Goal: Information Seeking & Learning: Learn about a topic

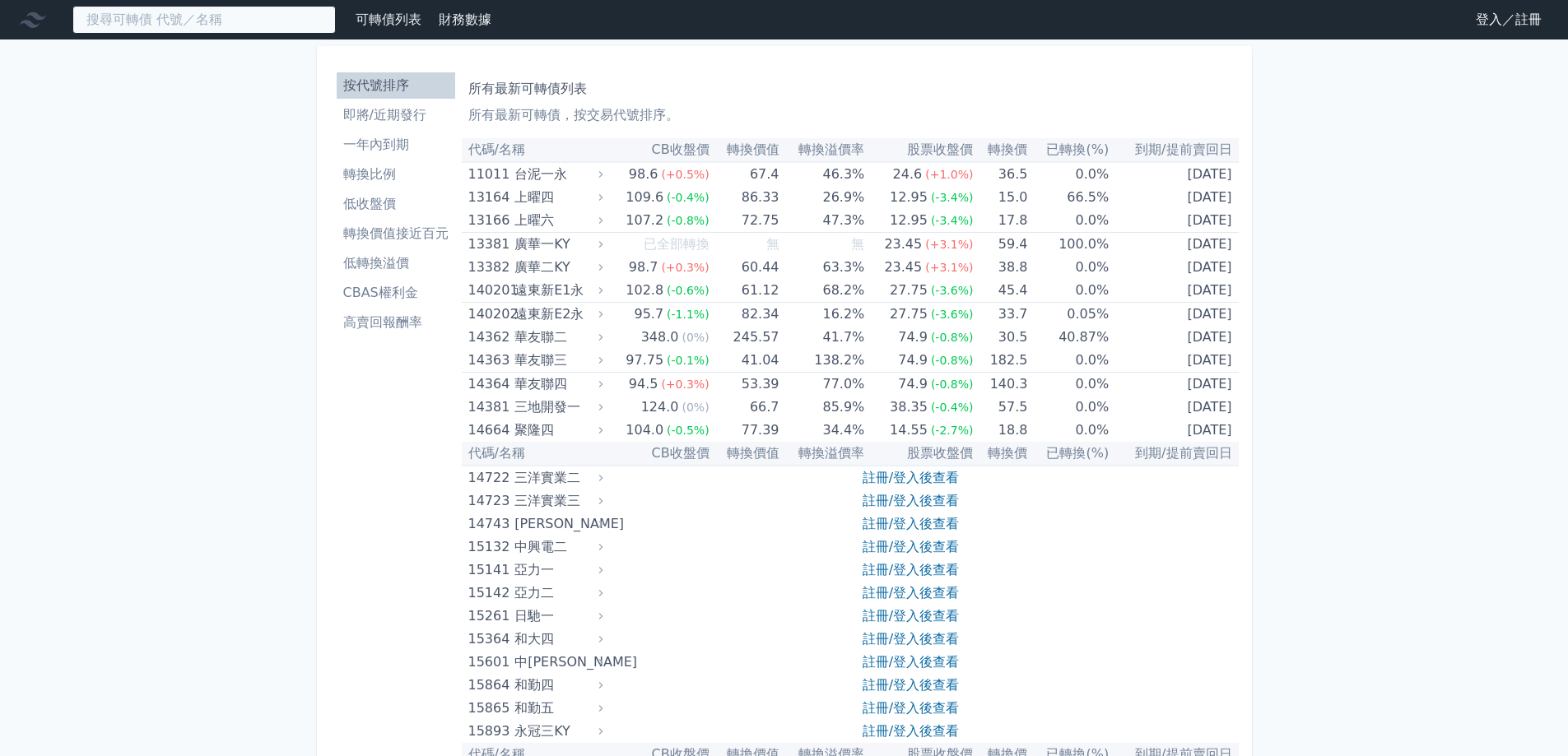
click at [236, 24] on input at bounding box center [203, 19] width 263 height 28
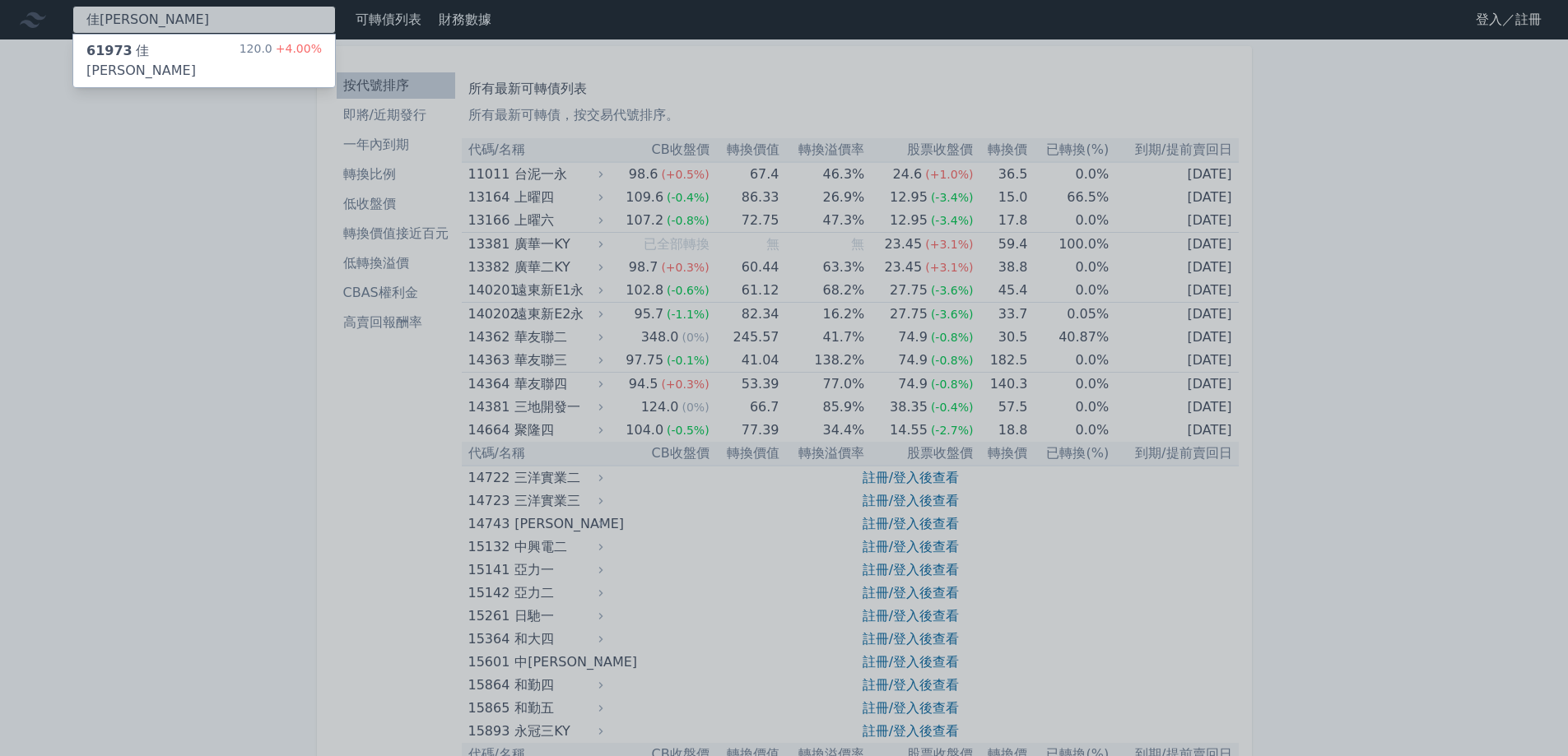
type input "佳[PERSON_NAME]"
click at [233, 53] on div "61973 佳[PERSON_NAME]三 120.0 +4.00%" at bounding box center [203, 61] width 261 height 53
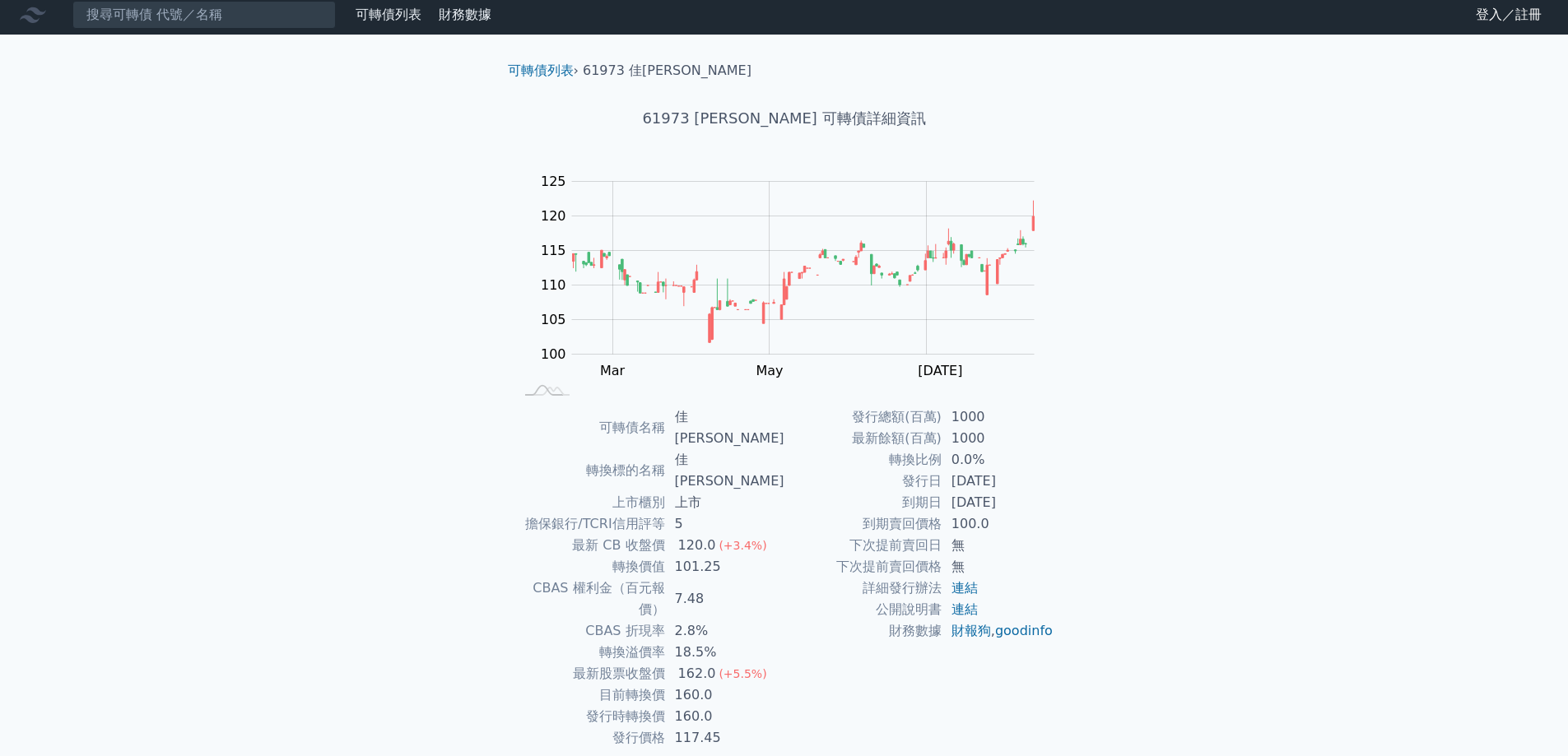
scroll to position [5, 0]
click at [1070, 318] on div "Zoom Out 100 90 95 100 105 110 115 120 125 130 L [PERSON_NAME][DATE] Mar May [D…" at bounding box center [785, 284] width 580 height 230
click at [1011, 315] on rect "Chart" at bounding box center [803, 267] width 463 height 173
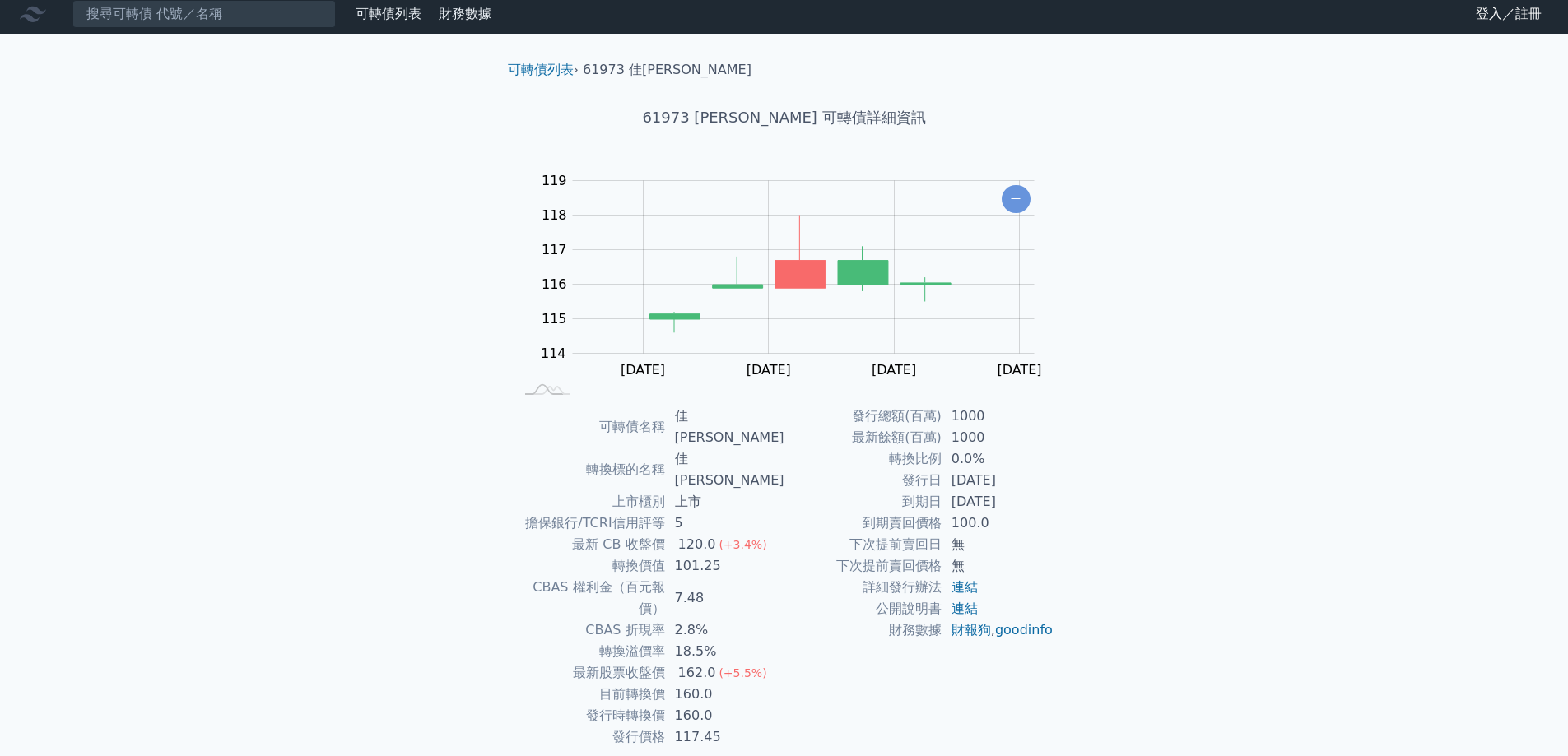
click at [240, 292] on div "可轉債列表 財務數據 可轉債列表 財務數據 登入／註冊 登入／註冊 可轉債列表 › 61973 佳必[PERSON_NAME] 61973 佳[PERSON_…" at bounding box center [784, 407] width 1568 height 826
click at [1020, 198] on icon "Chart" at bounding box center [1016, 199] width 29 height 28
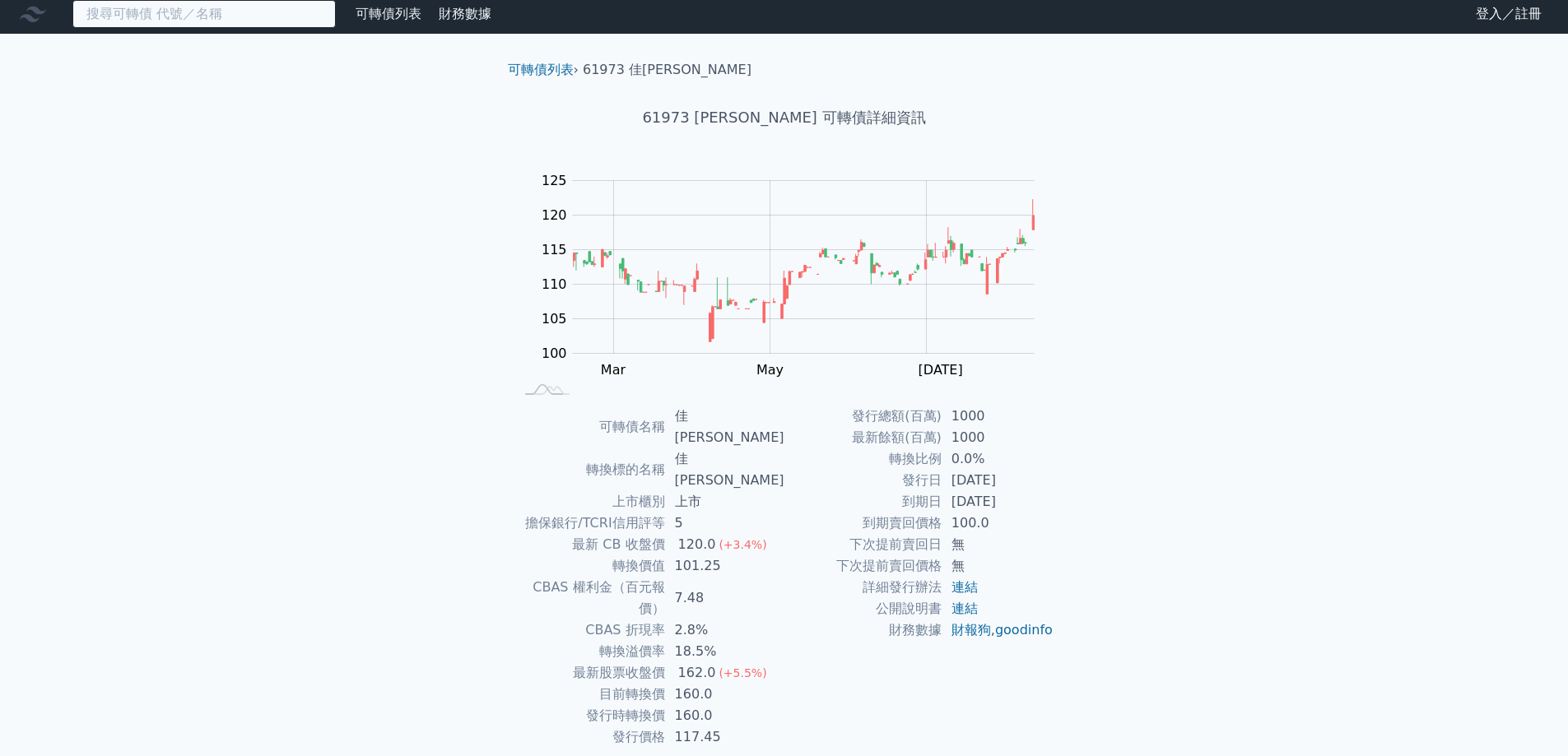
click at [240, 16] on input at bounding box center [203, 13] width 263 height 28
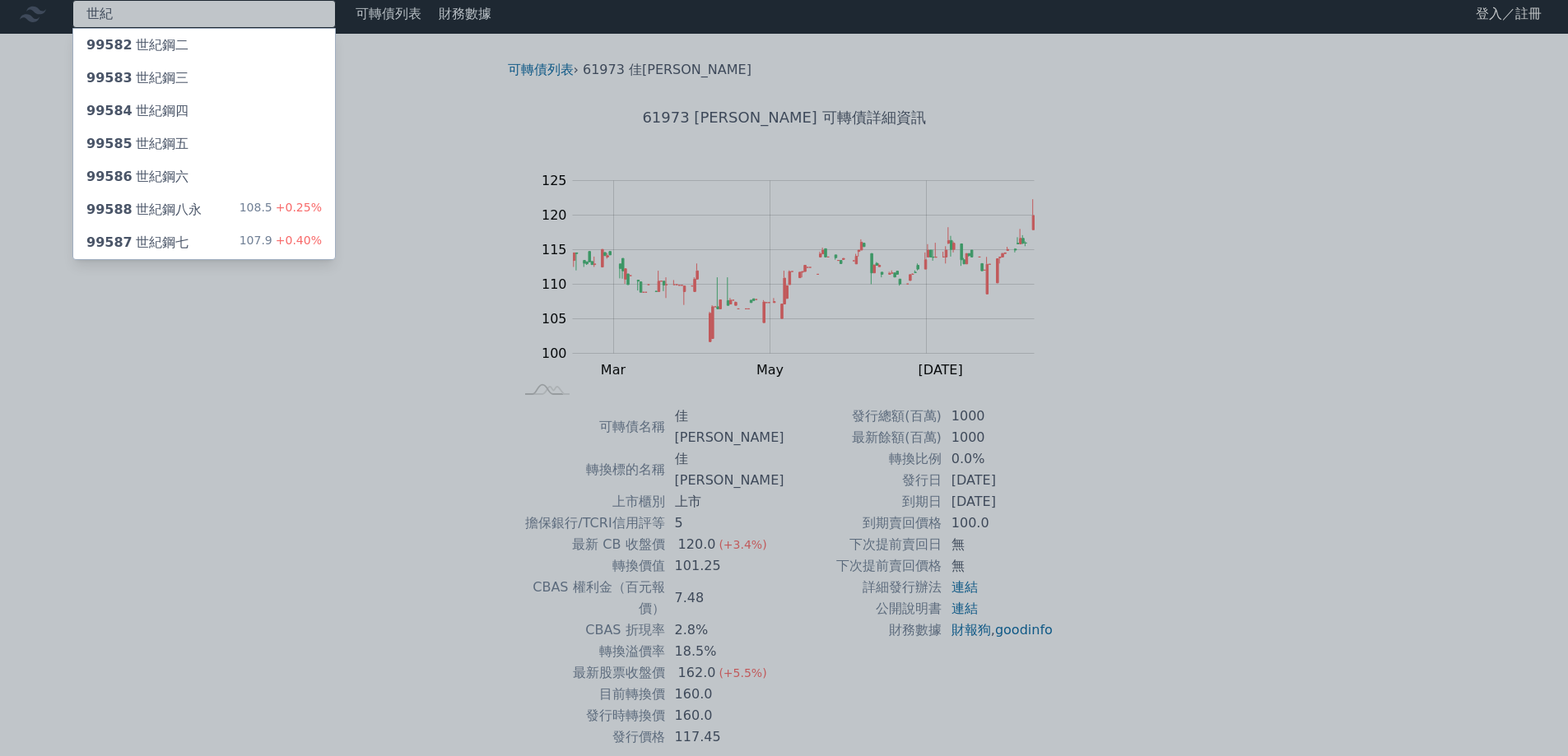
type input "世紀"
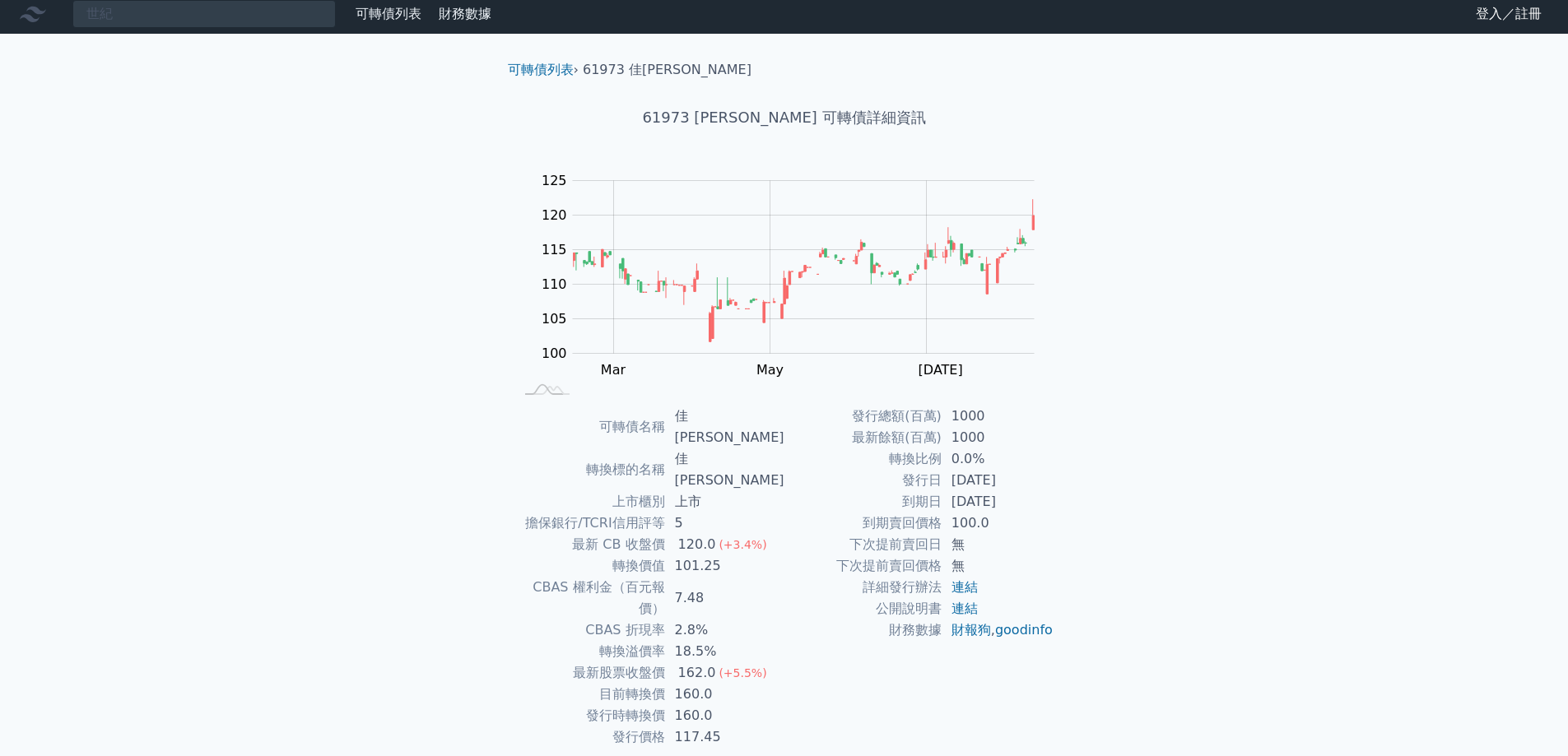
click at [161, 210] on div "世紀 可轉債列表 財務數據 可轉債列表 財務數據 登入／註冊 登入／註冊 可轉債列表 › 61973 佳必[PERSON_NAME] 61973 佳[PERS…" at bounding box center [784, 407] width 1568 height 826
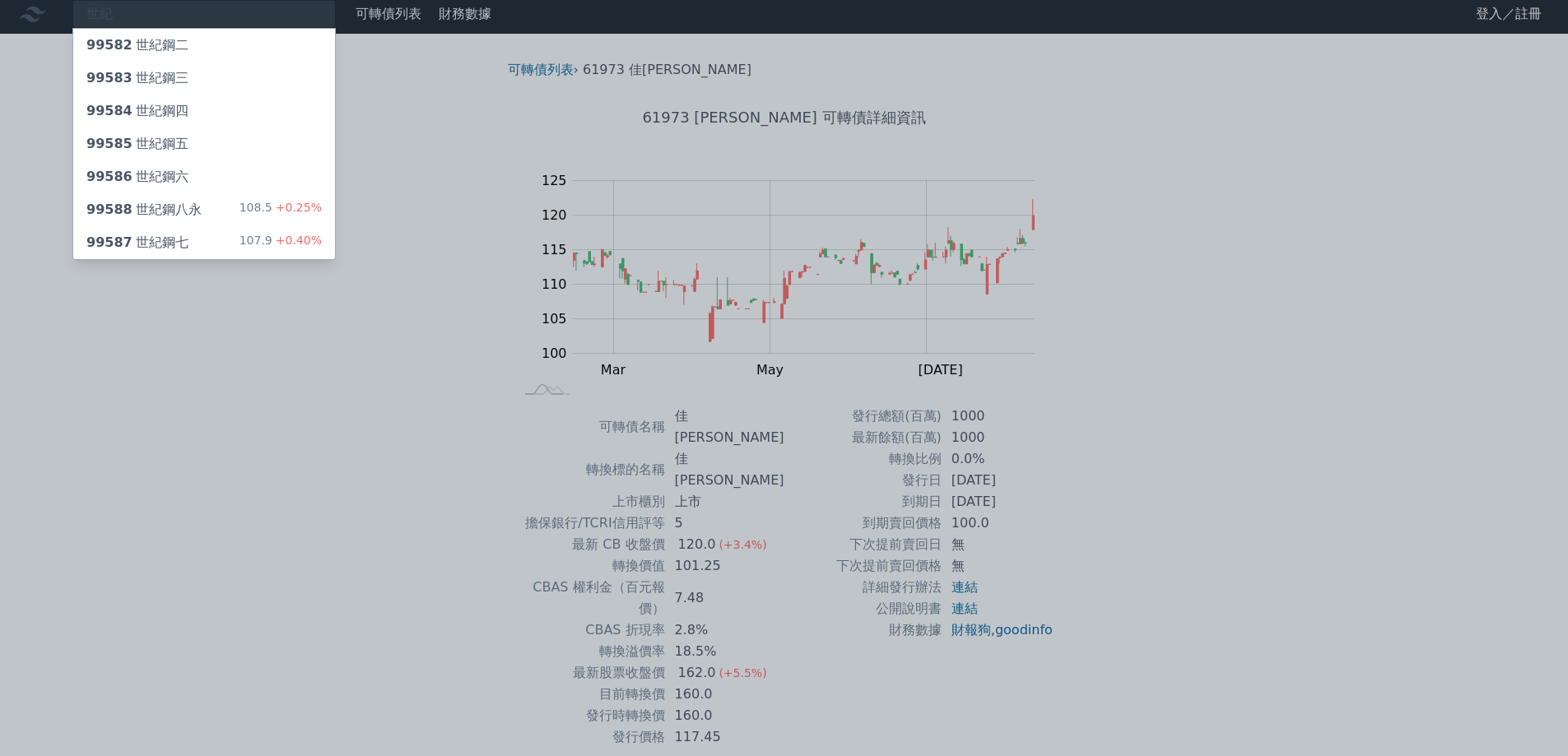
click at [293, 208] on span "+0.25%" at bounding box center [296, 207] width 49 height 13
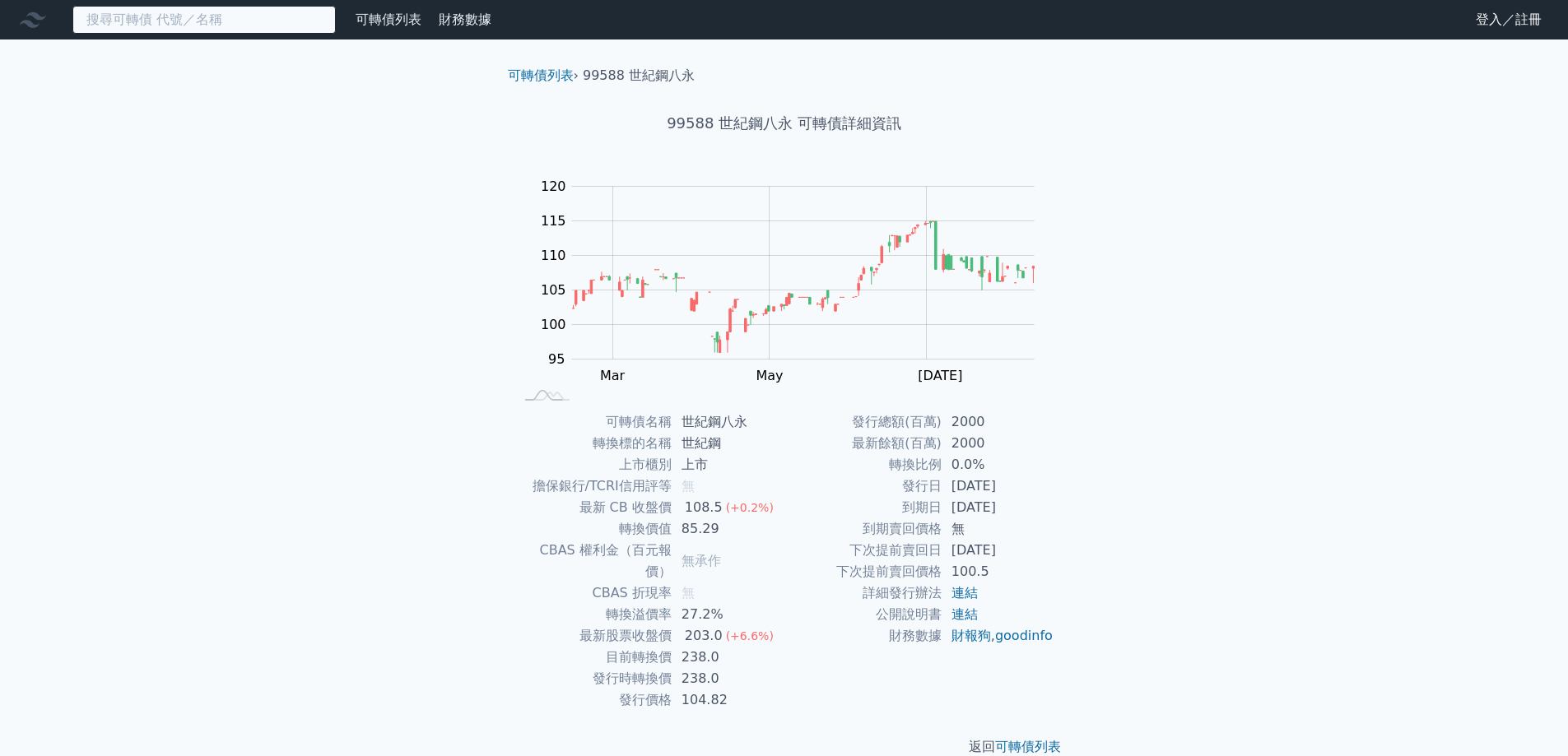
click at [176, 28] on input at bounding box center [203, 19] width 263 height 28
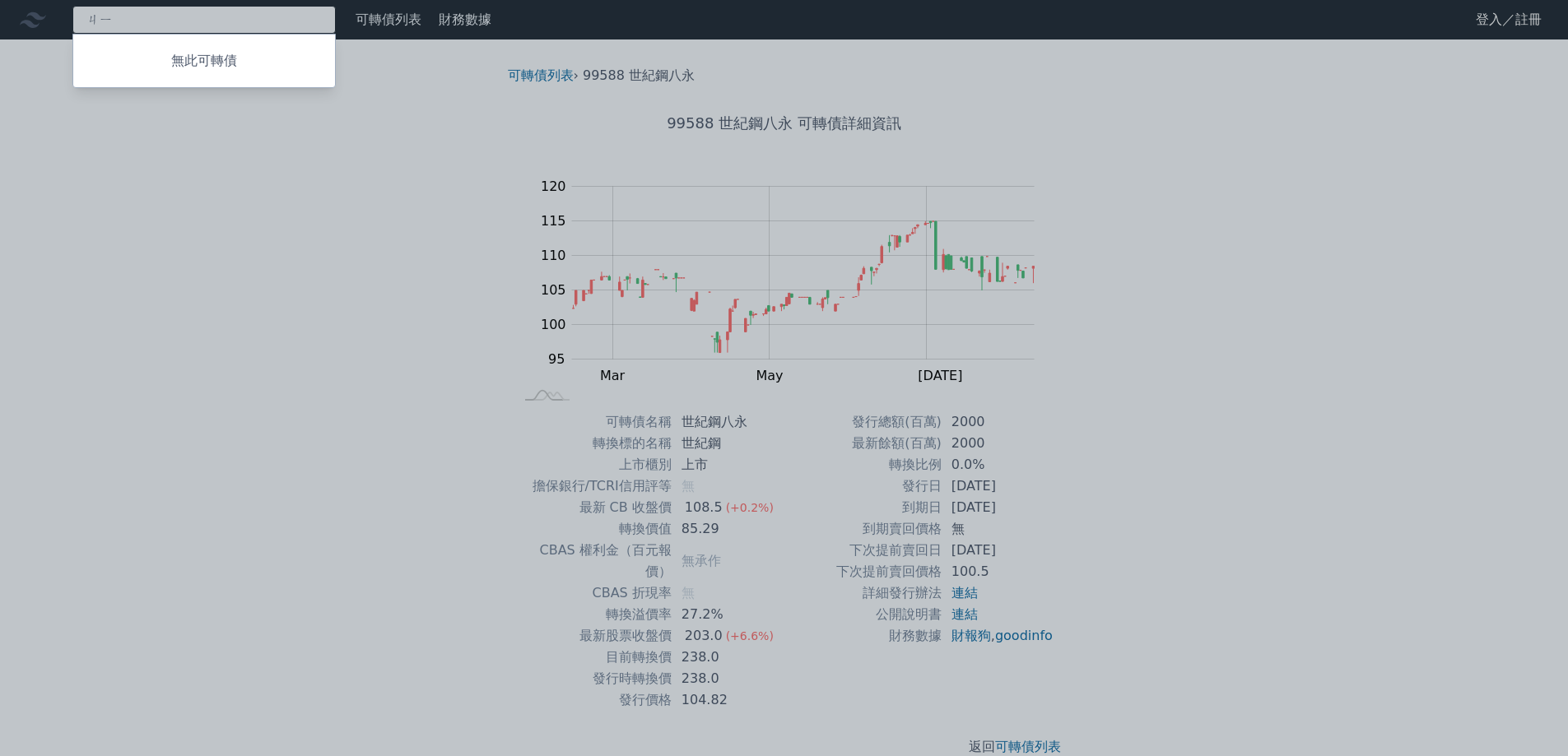
type input "季"
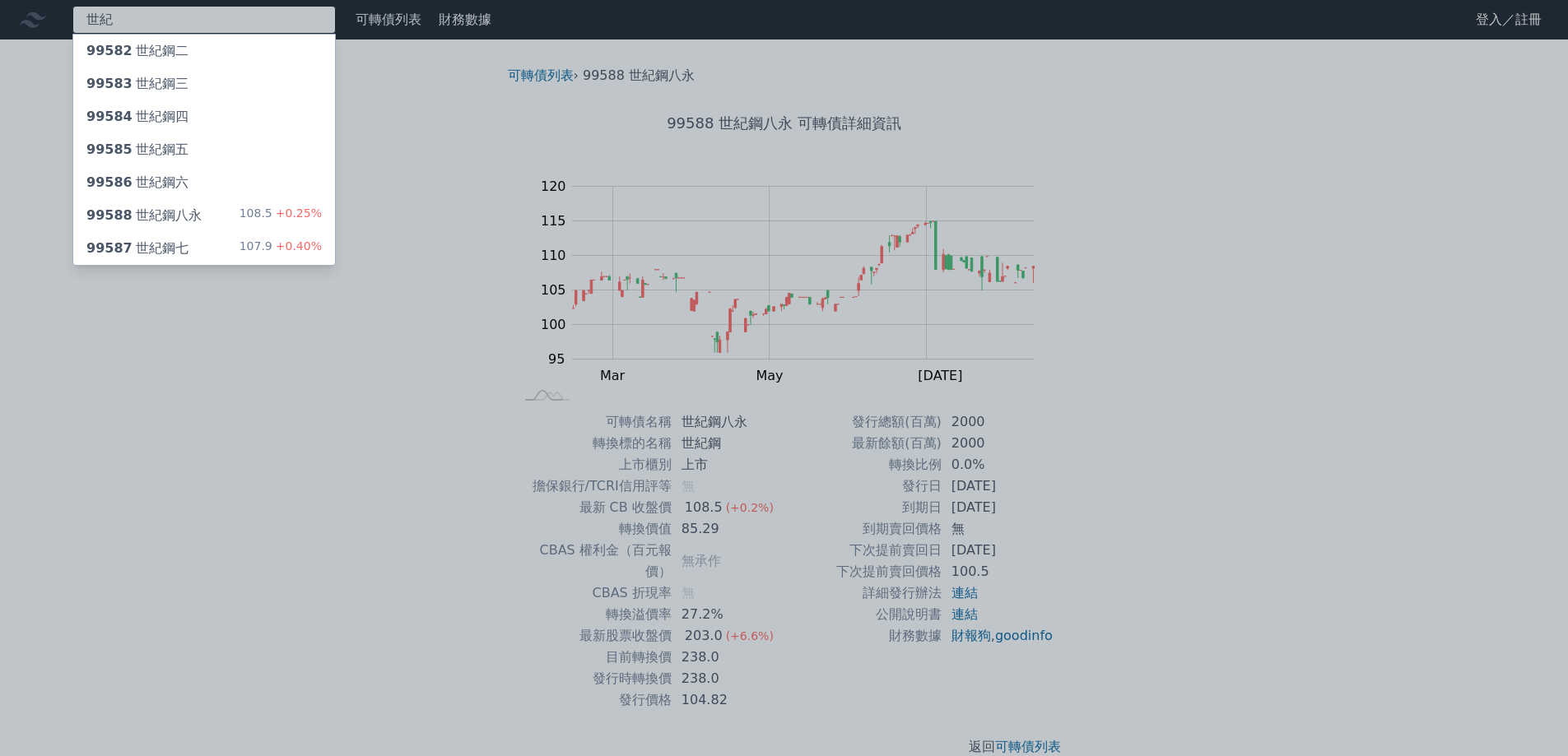
type input "世紀"
click at [237, 208] on div "世紀 99582 世紀鋼二 99583 世紀鋼三 99584 世紀鋼四 99585 世紀鋼五 99586 世紀鋼六 99588 世紀鋼八永 108.5 +0.…" at bounding box center [784, 391] width 1568 height 783
click at [208, 251] on div "99587 世紀鋼七 107.9 +0.40%" at bounding box center [203, 248] width 261 height 33
